Goal: Information Seeking & Learning: Learn about a topic

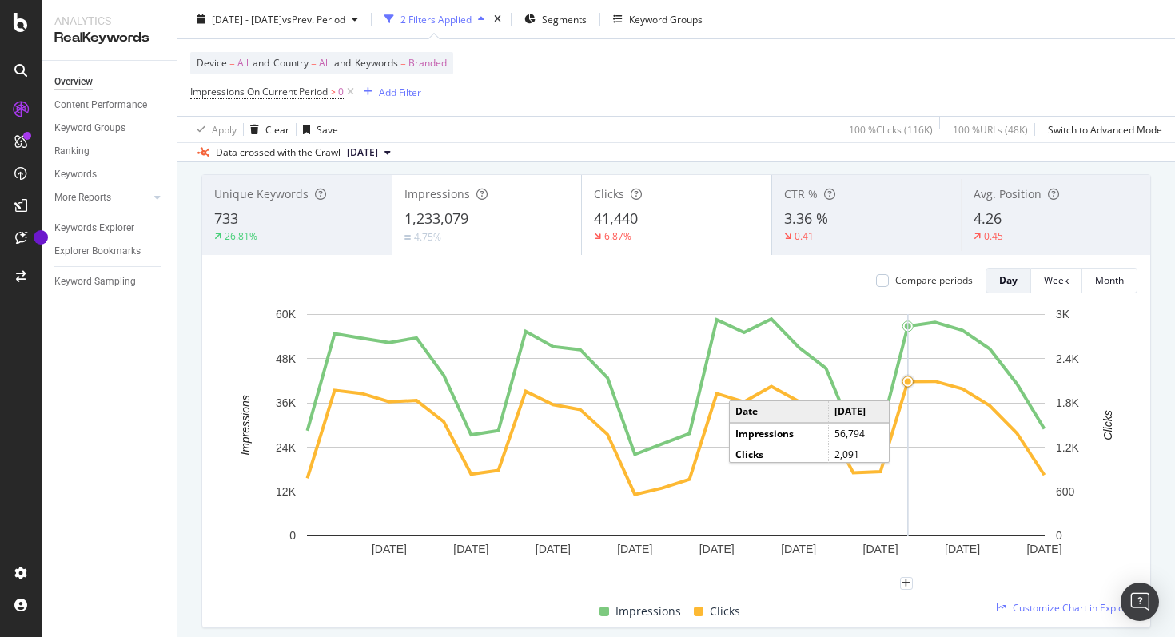
scroll to position [93, 0]
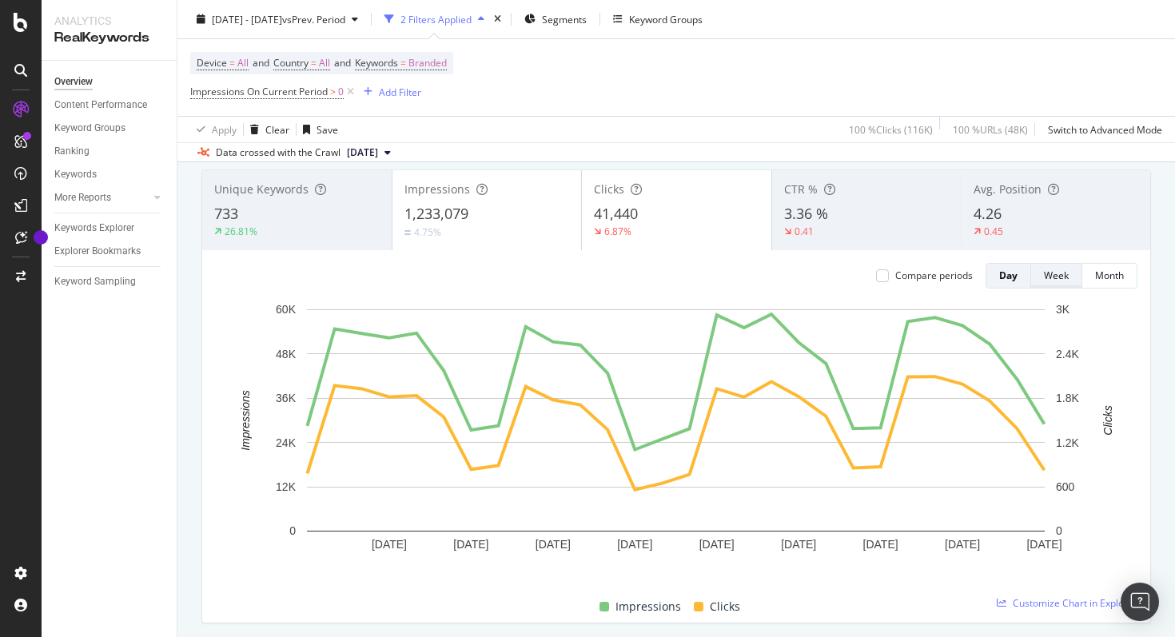
click at [1052, 275] on div "Week" at bounding box center [1056, 275] width 25 height 14
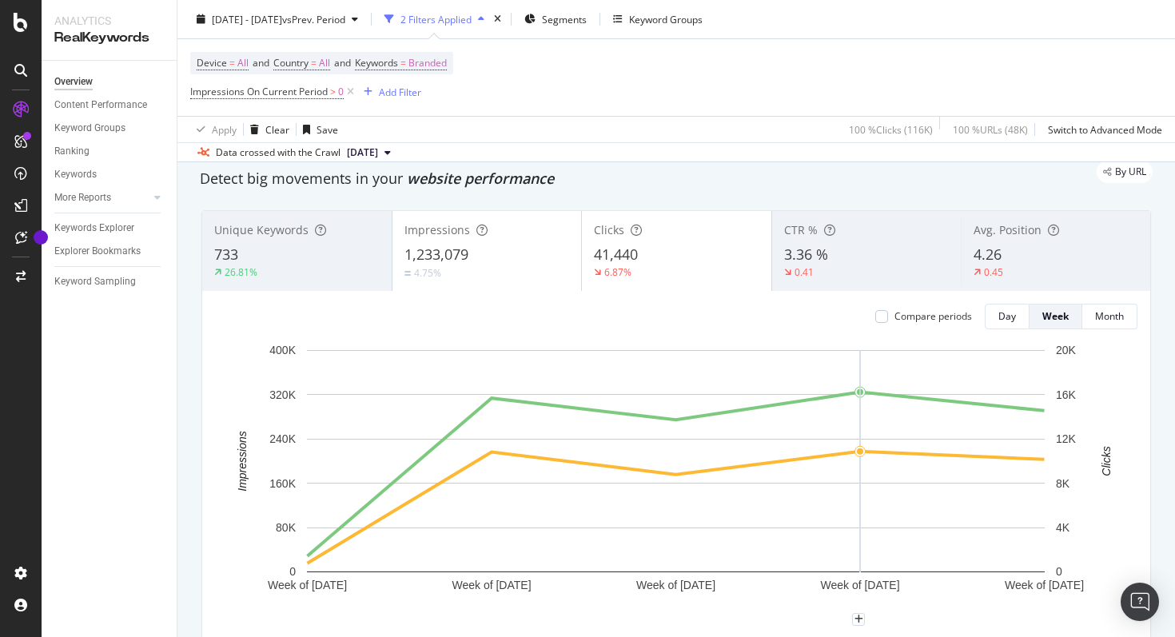
scroll to position [0, 0]
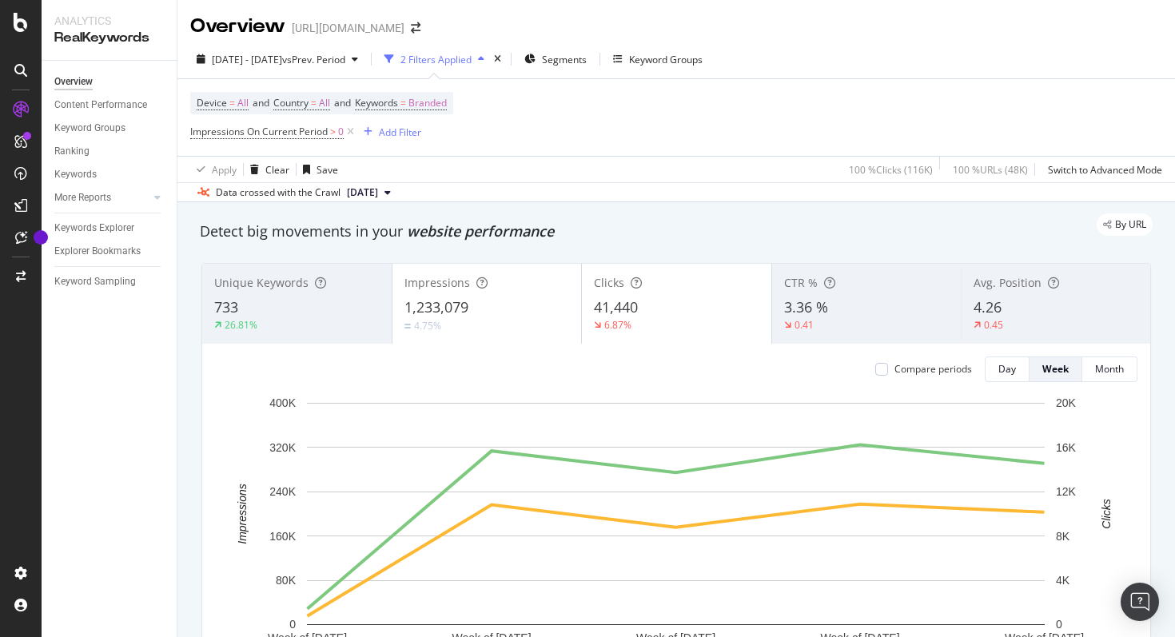
click at [368, 197] on span "[DATE]" at bounding box center [362, 192] width 31 height 14
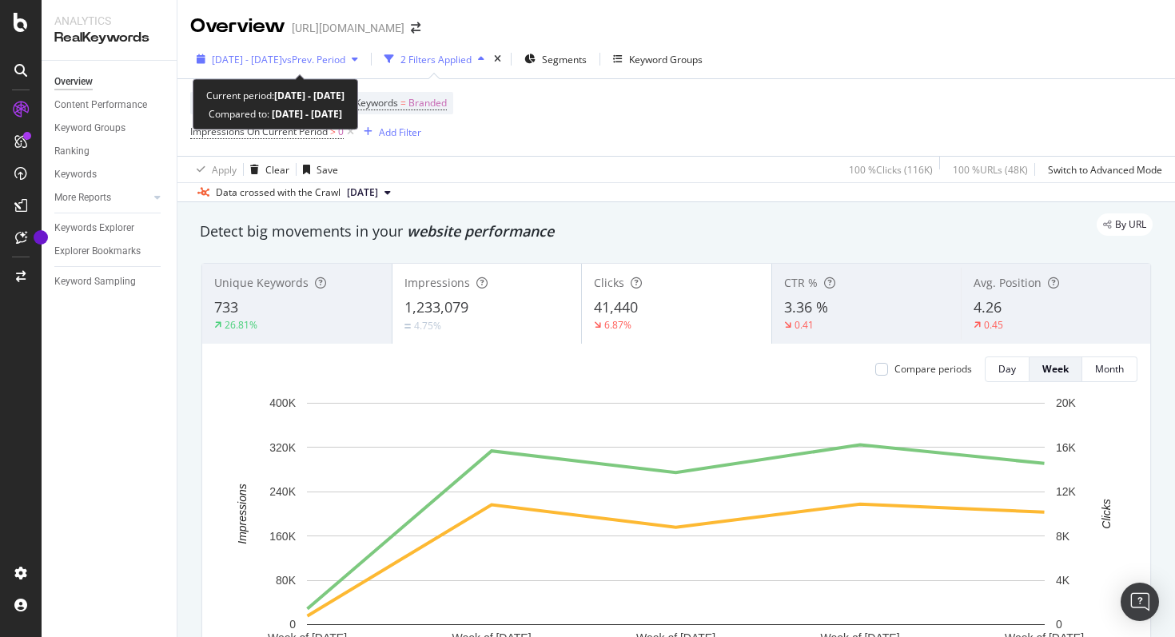
click at [345, 63] on span "vs Prev. Period" at bounding box center [313, 60] width 63 height 14
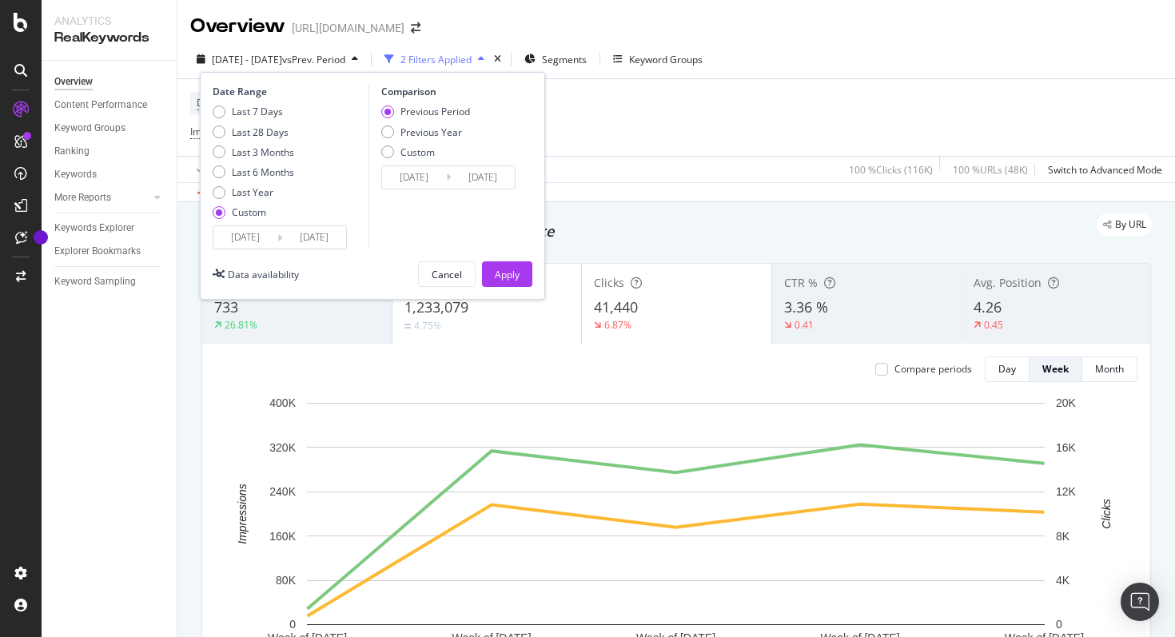
click at [675, 222] on div "By URL" at bounding box center [668, 224] width 968 height 22
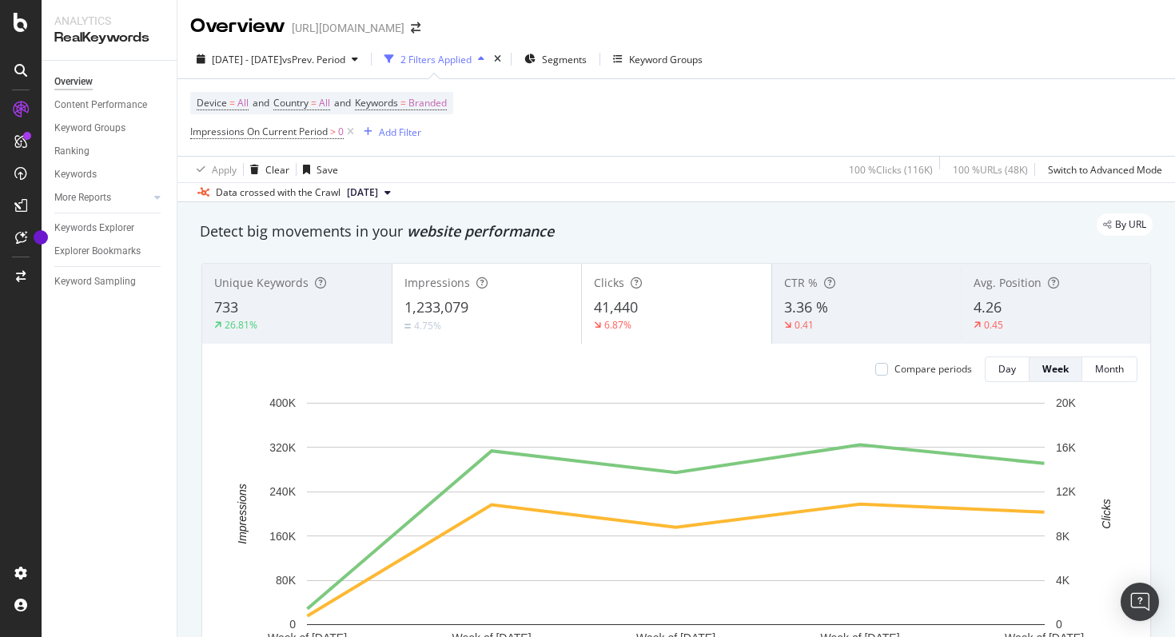
click at [352, 189] on span "[DATE]" at bounding box center [362, 192] width 31 height 14
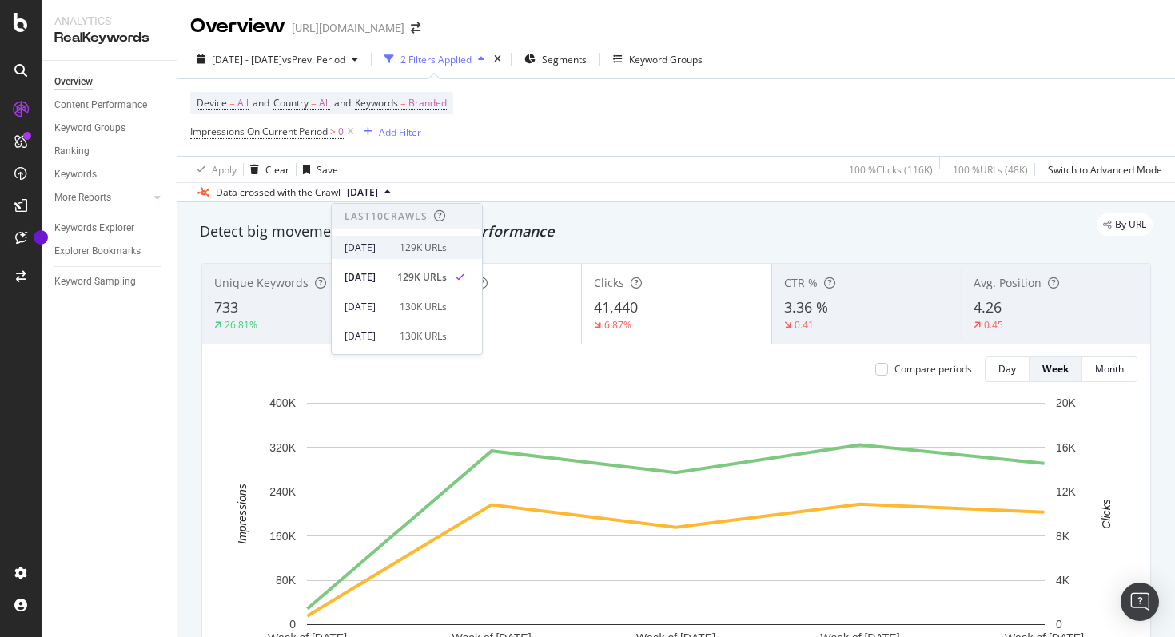
click at [381, 247] on div "[DATE]" at bounding box center [367, 248] width 46 height 14
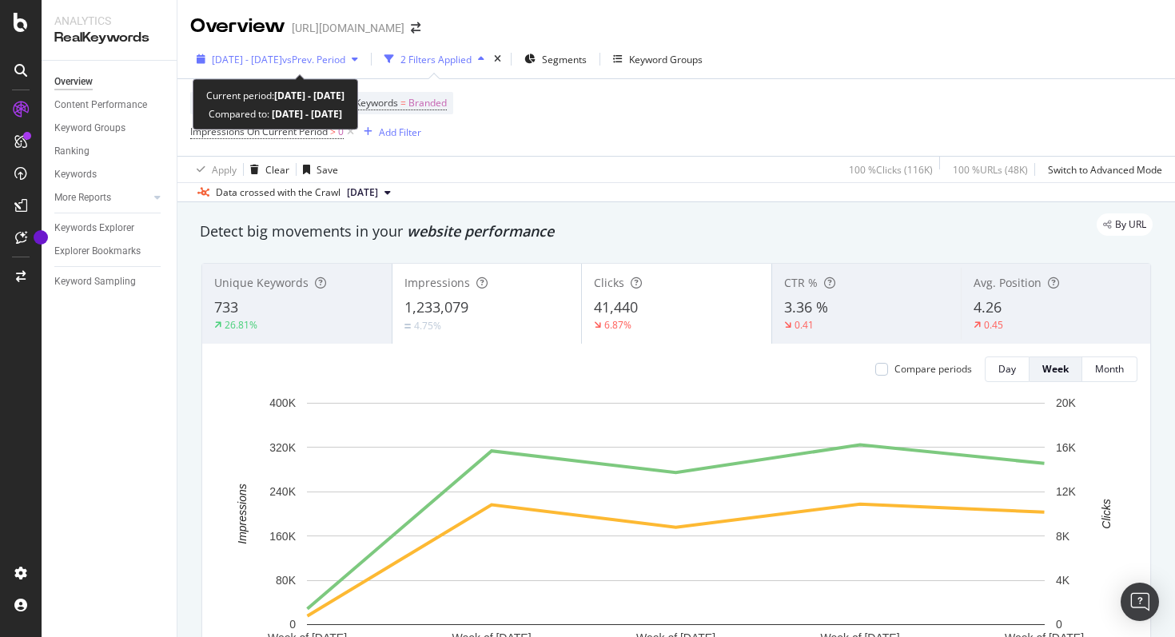
click at [312, 66] on div "[DATE] - [DATE] vs Prev. Period" at bounding box center [278, 60] width 133 height 14
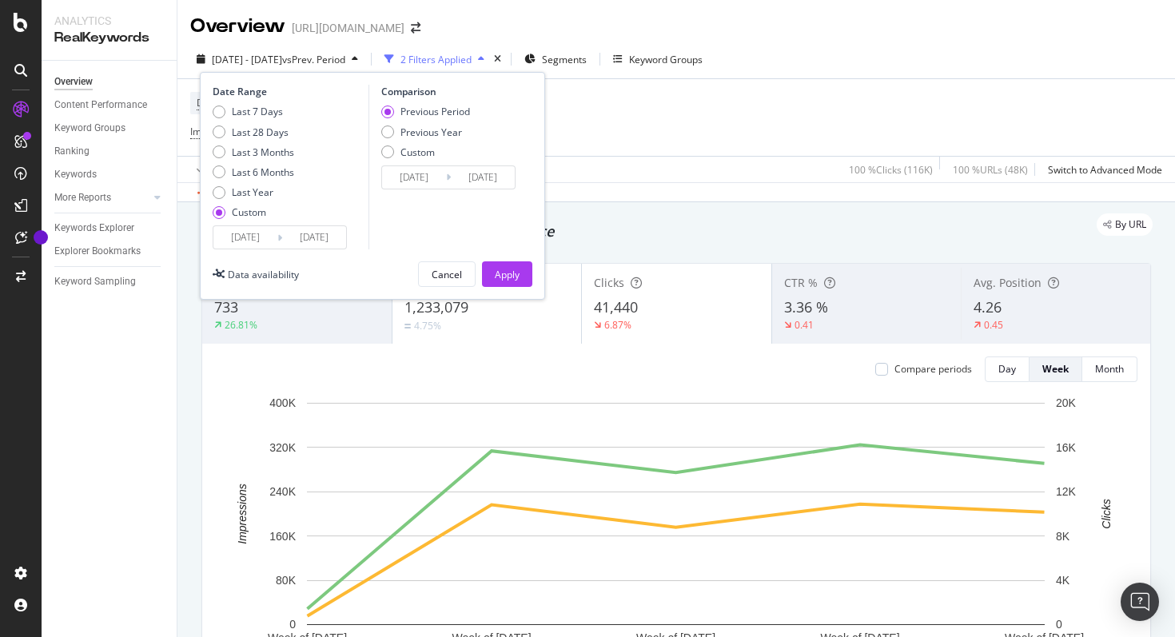
click at [264, 239] on input "[DATE]" at bounding box center [245, 237] width 64 height 22
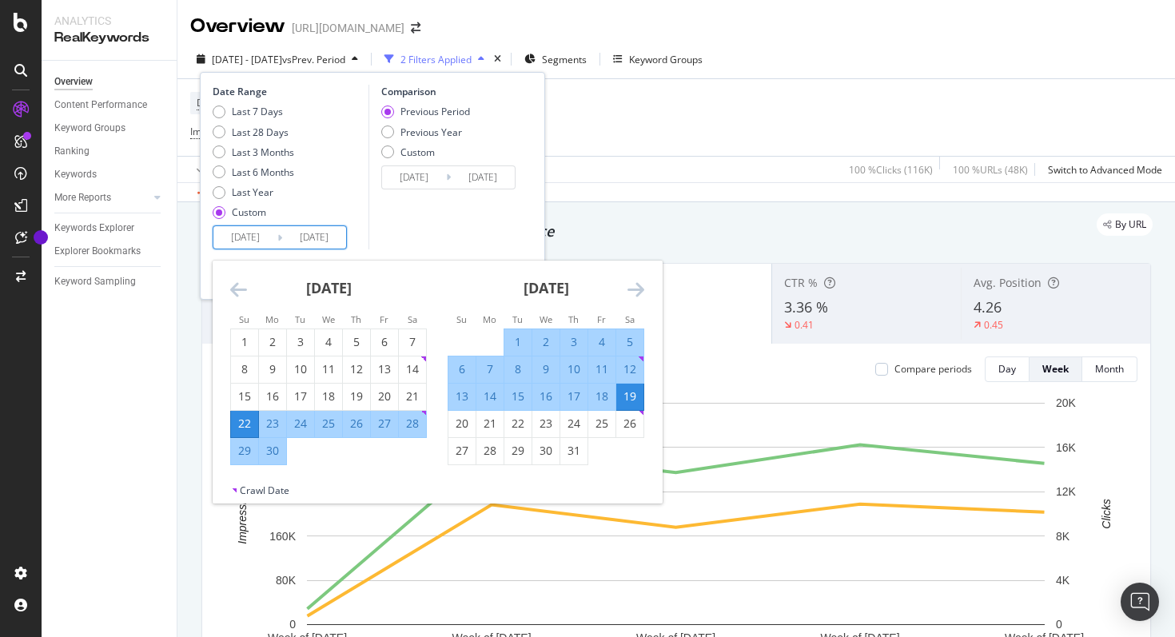
click at [642, 292] on icon "Move forward to switch to the next month." at bounding box center [635, 289] width 17 height 19
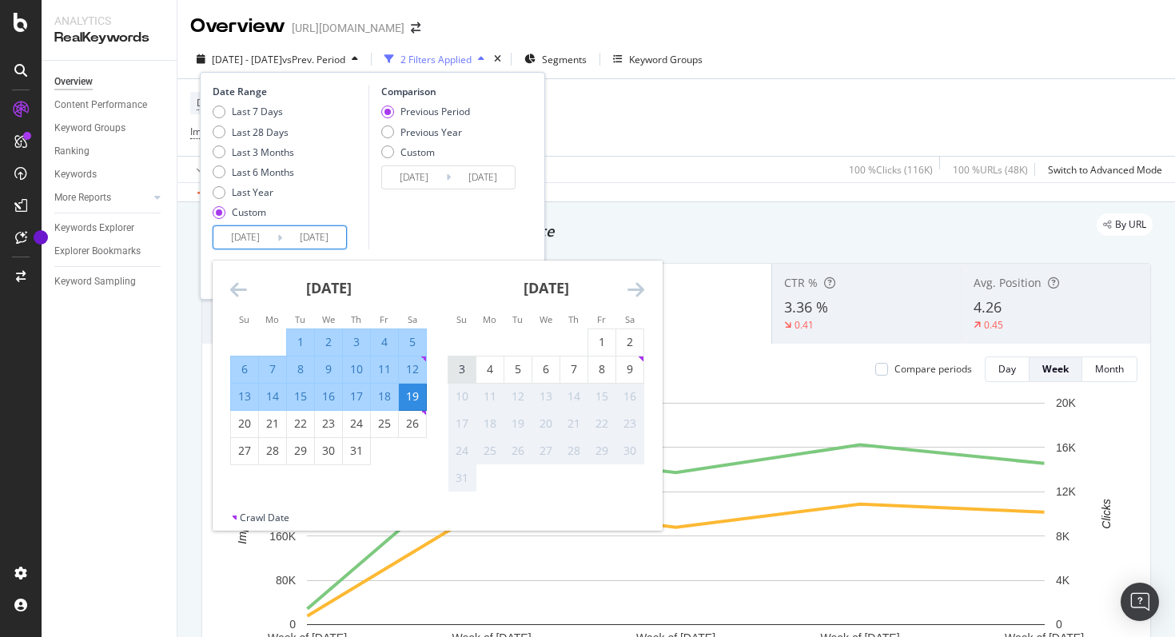
click at [454, 372] on div "3" at bounding box center [461, 369] width 27 height 16
type input "[DATE]"
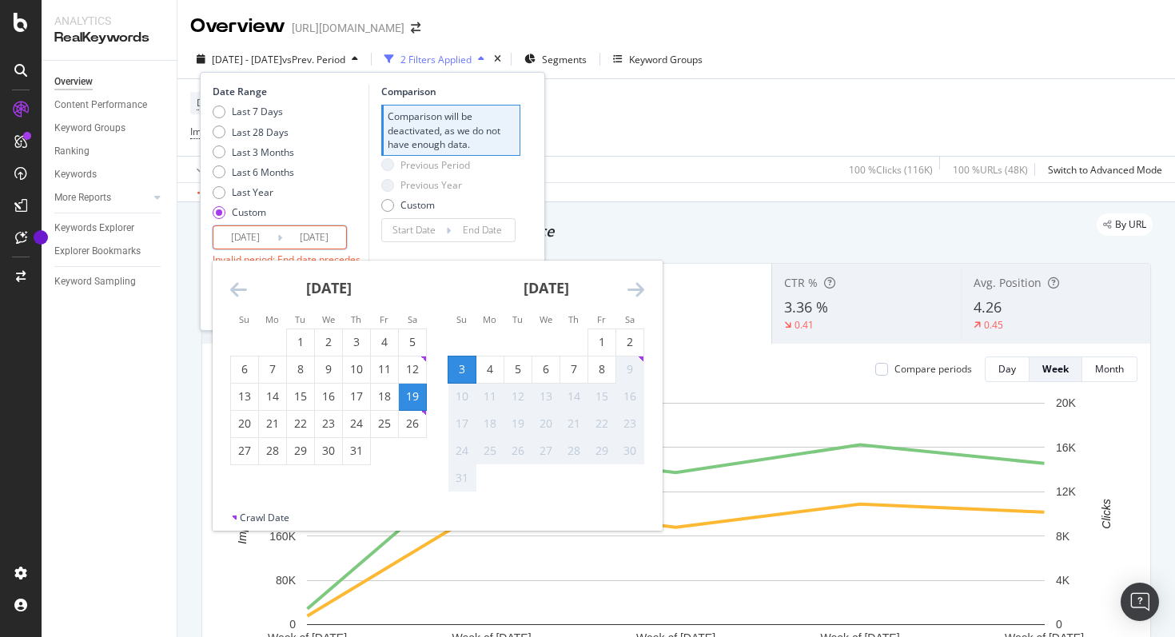
click at [634, 370] on div "9" at bounding box center [629, 369] width 27 height 16
type input "[DATE]"
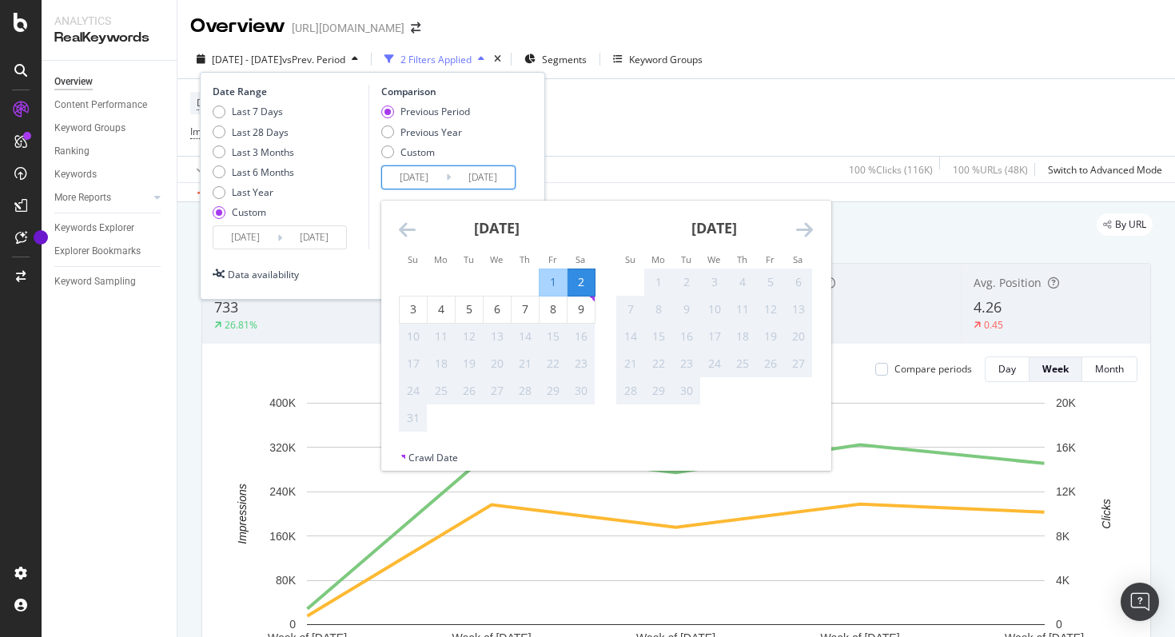
click at [479, 183] on input "[DATE]" at bounding box center [483, 177] width 64 height 22
click at [408, 233] on icon "Move backward to switch to the previous month." at bounding box center [407, 229] width 17 height 19
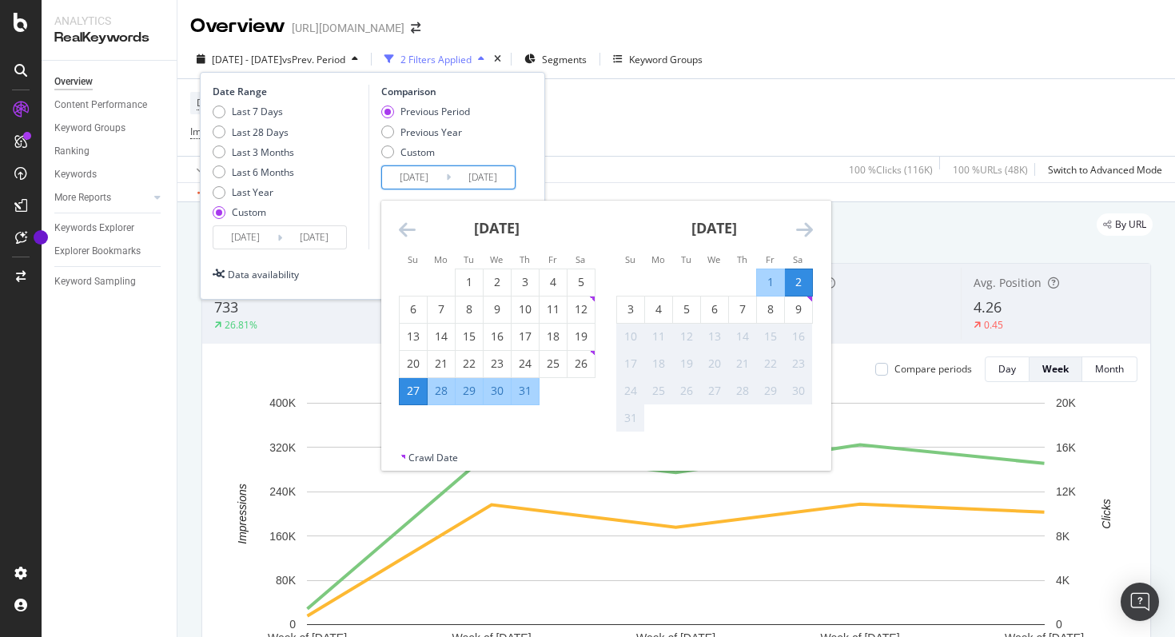
click at [408, 393] on div "27" at bounding box center [413, 391] width 27 height 16
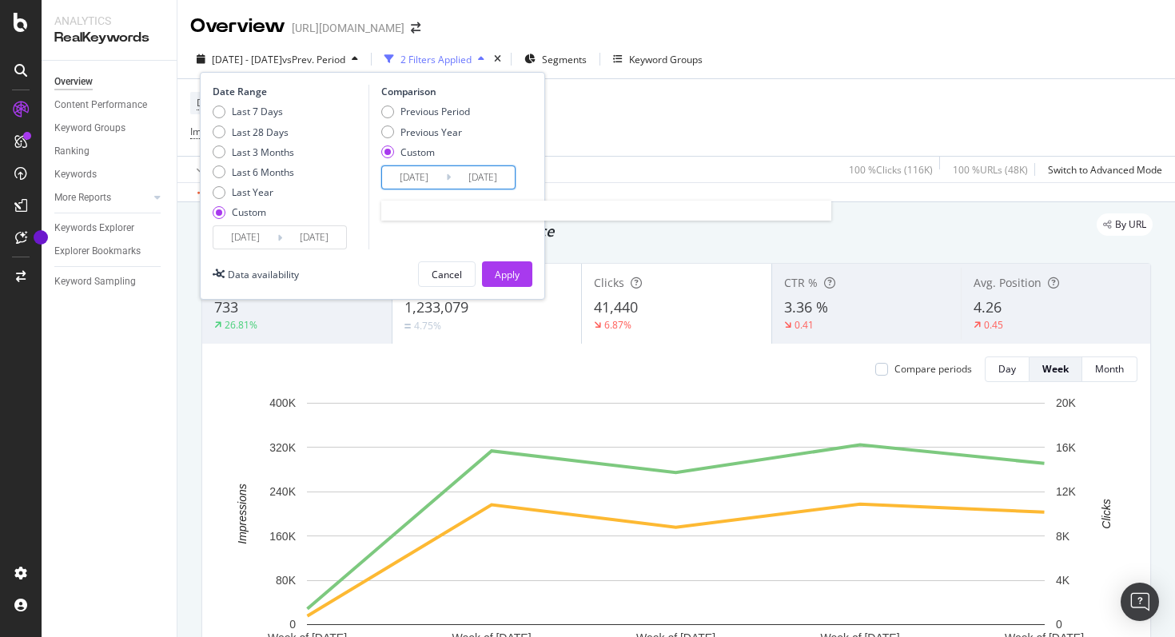
click at [467, 179] on input "[DATE]" at bounding box center [483, 177] width 64 height 22
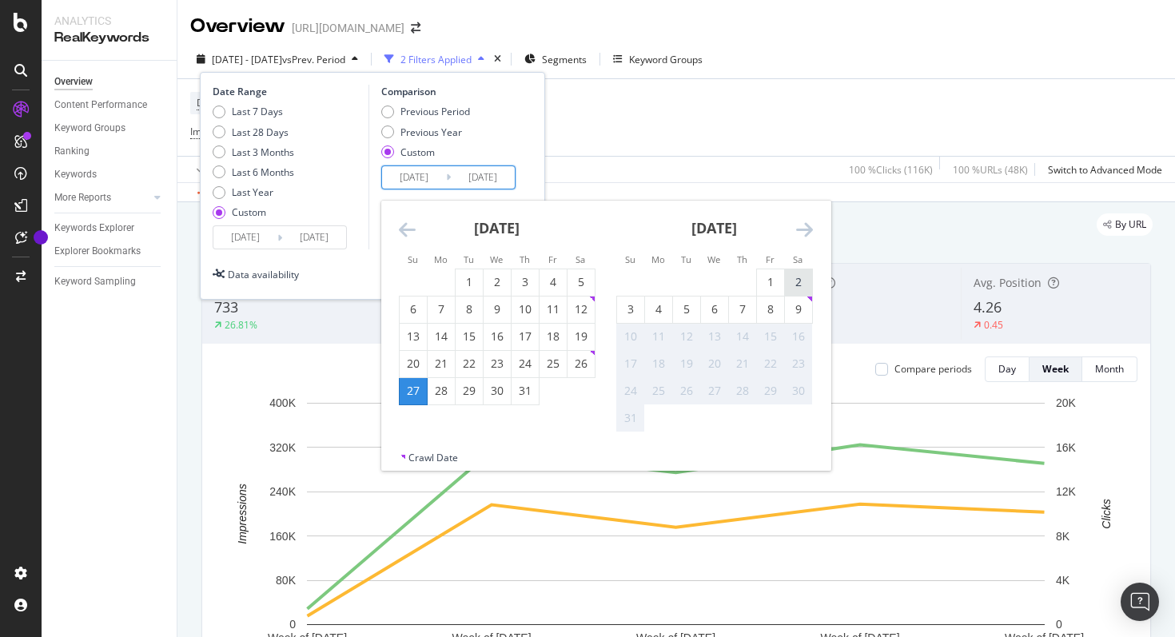
click at [795, 272] on div "2" at bounding box center [798, 282] width 27 height 26
type input "[DATE]"
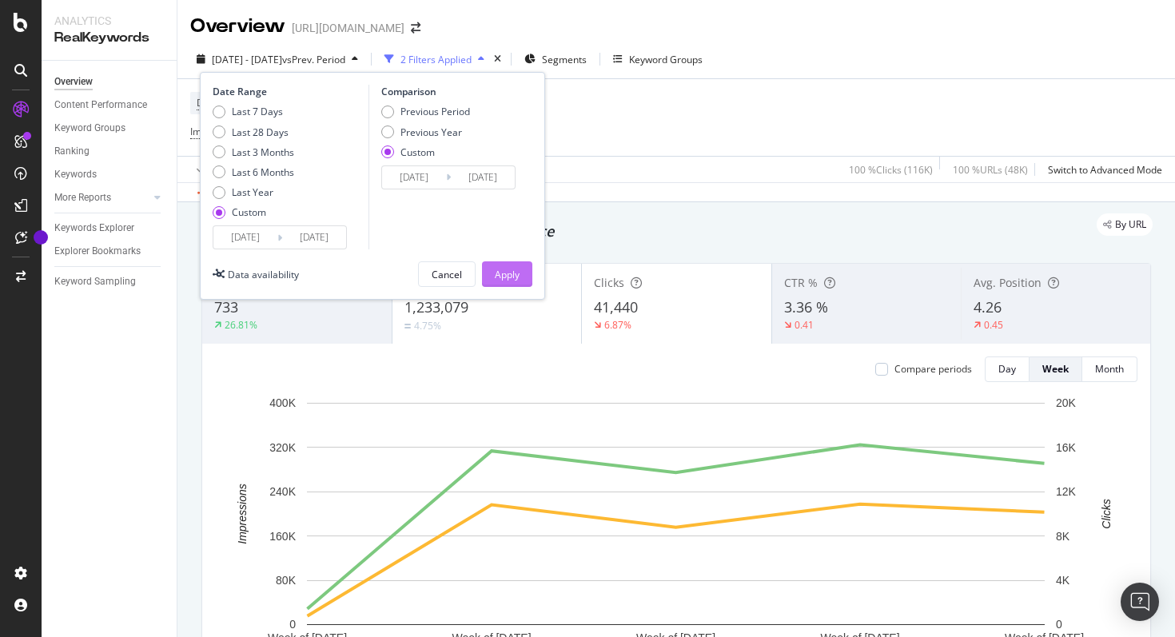
click at [512, 282] on div "Apply" at bounding box center [507, 274] width 25 height 24
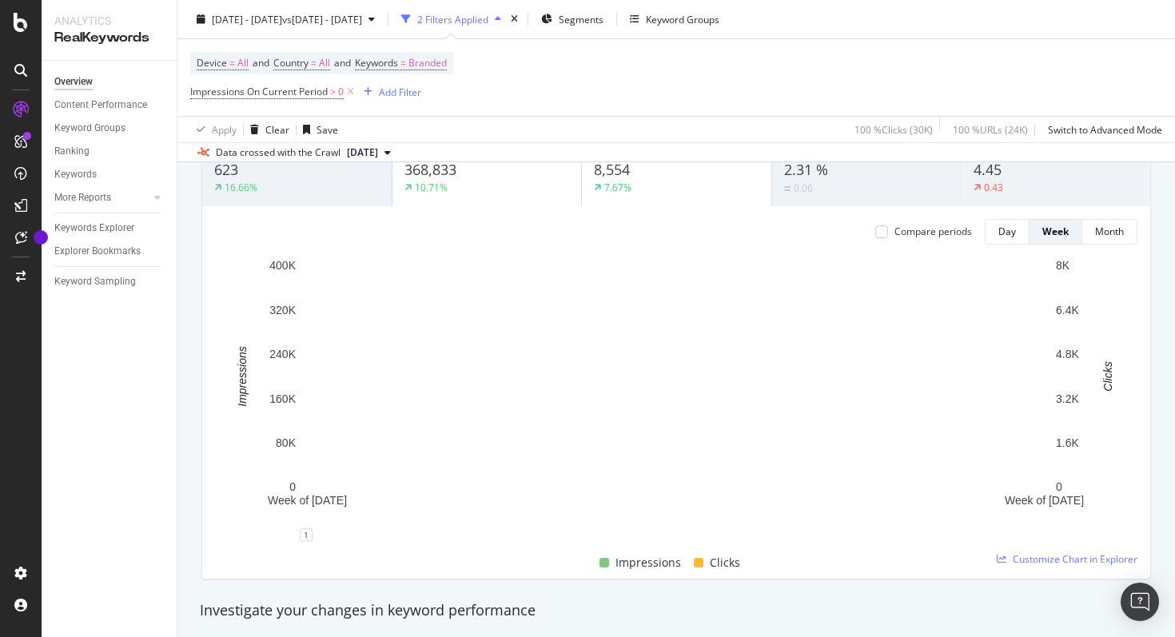
scroll to position [141, 0]
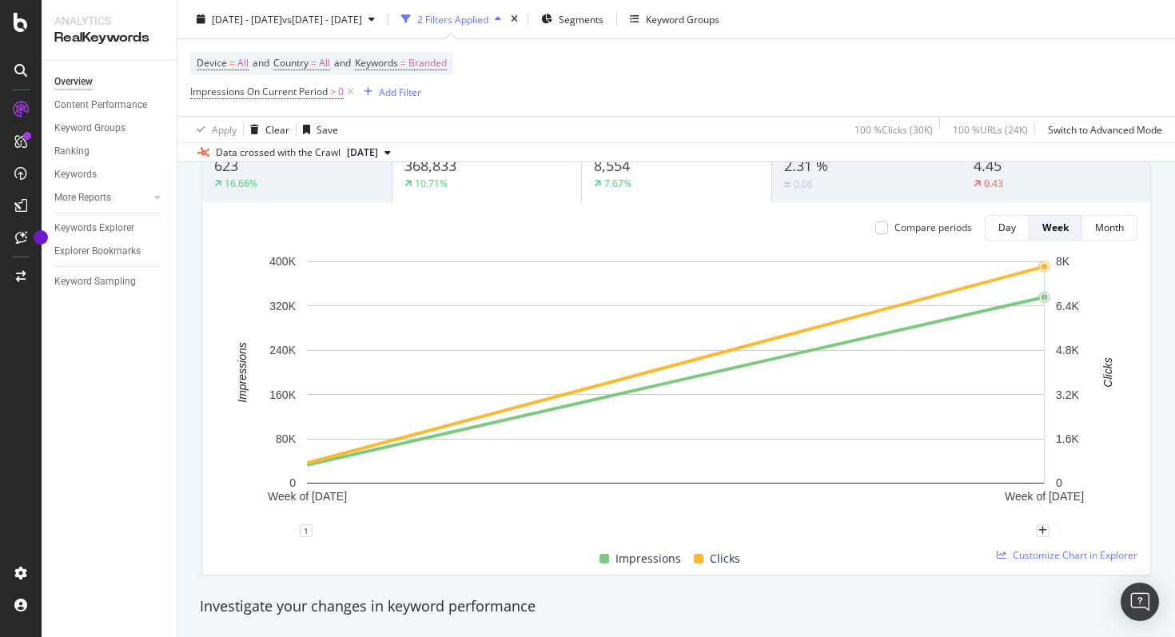
click at [755, 437] on rect "A chart." at bounding box center [676, 372] width 738 height 222
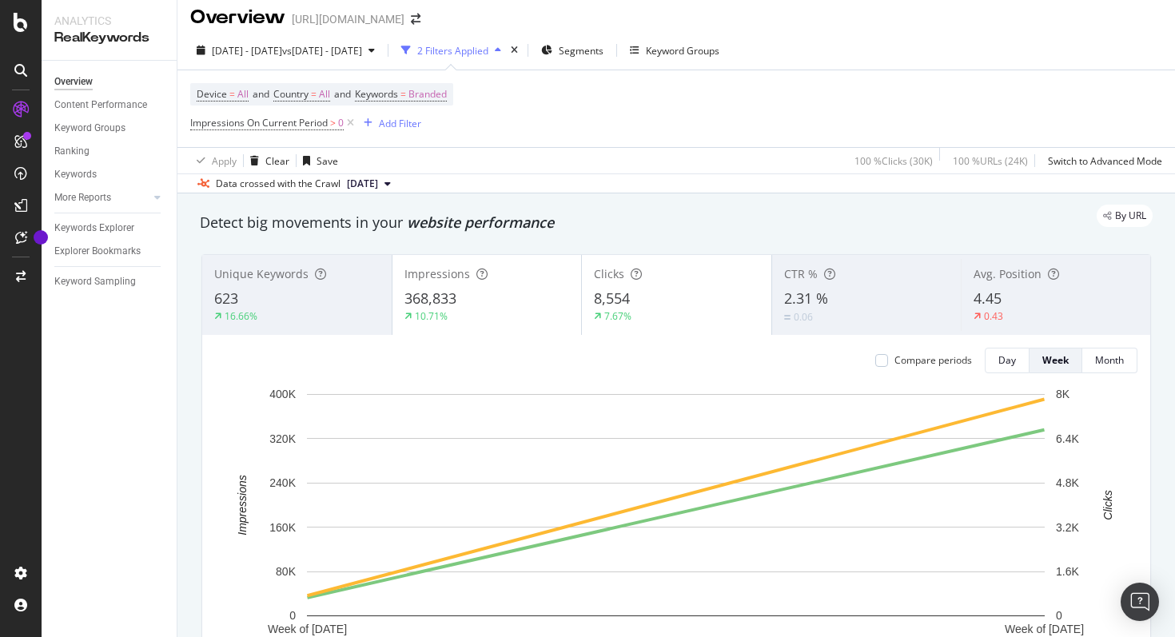
scroll to position [0, 0]
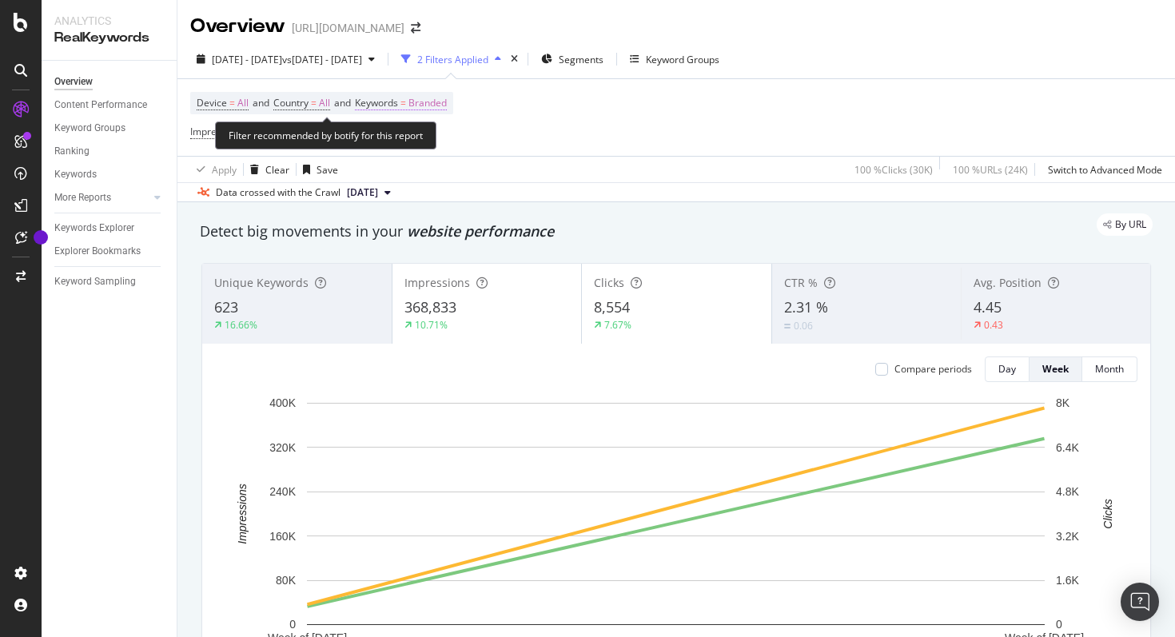
click at [429, 104] on span "Branded" at bounding box center [427, 103] width 38 height 22
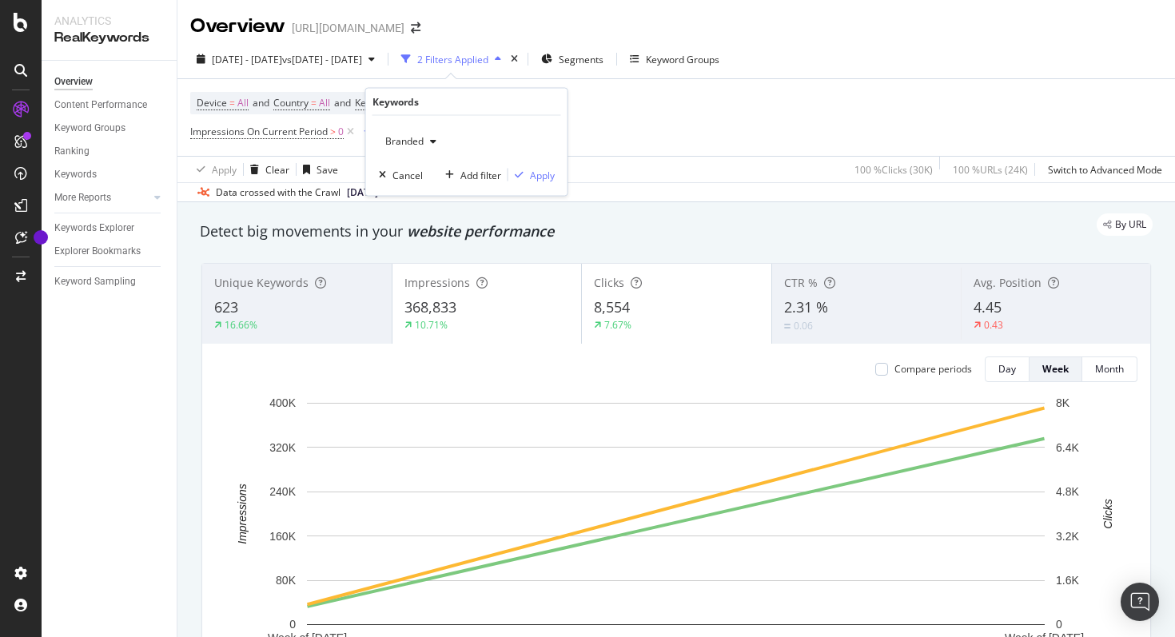
click at [420, 138] on span "Branded" at bounding box center [401, 141] width 45 height 14
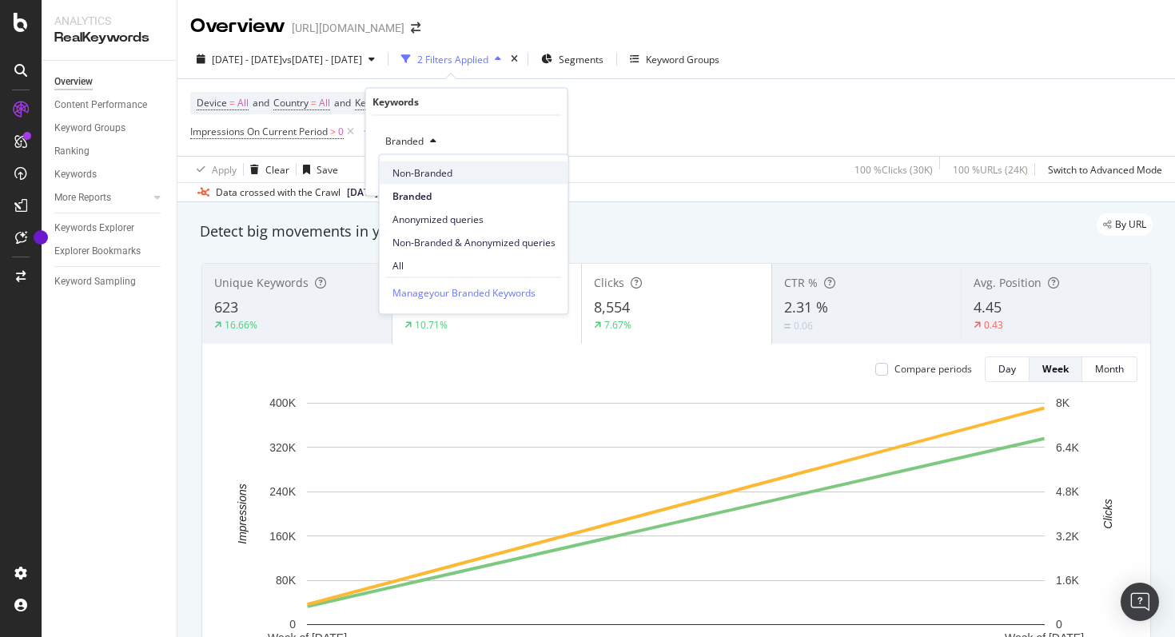
click at [424, 177] on span "Non-Branded" at bounding box center [473, 172] width 163 height 14
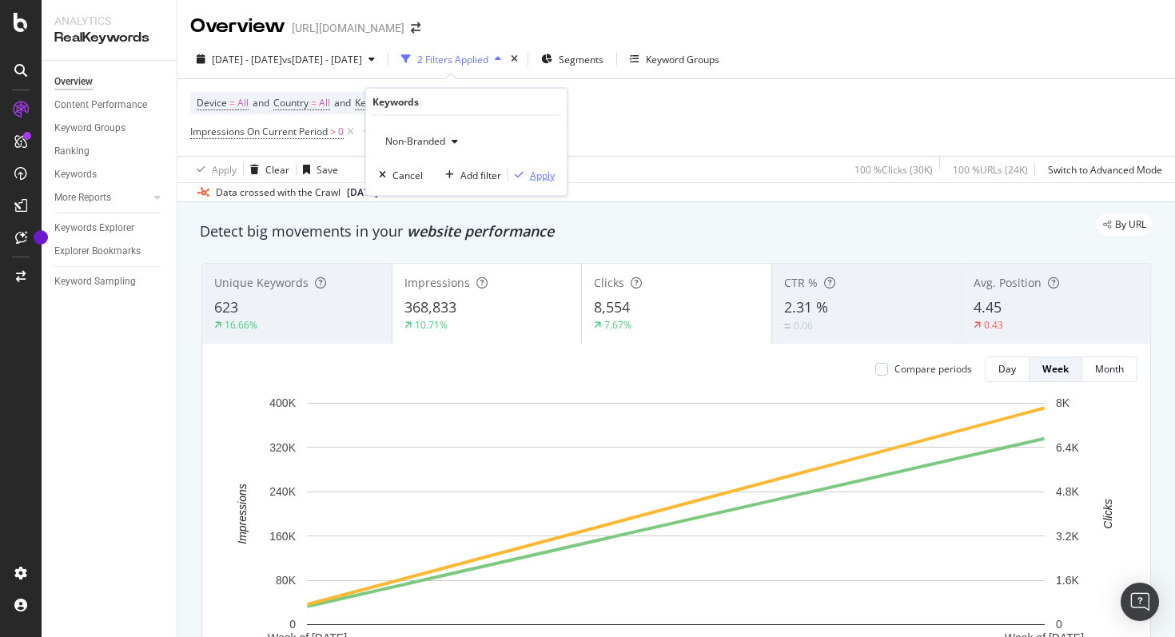
click at [533, 178] on div "Apply" at bounding box center [542, 175] width 25 height 14
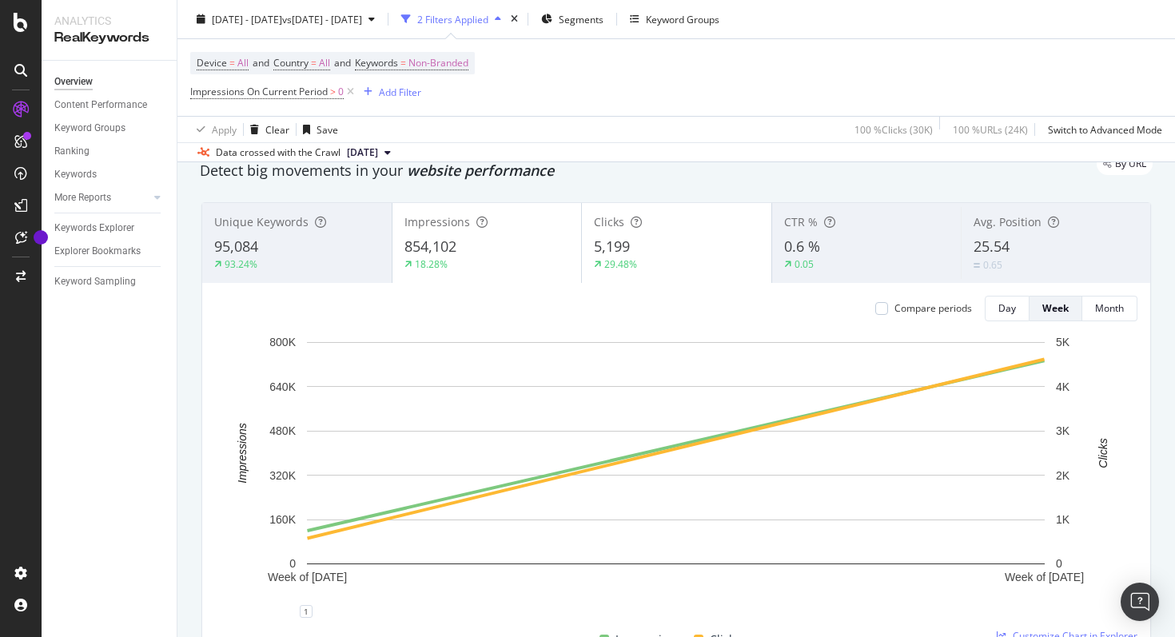
scroll to position [55, 0]
